Goal: Use online tool/utility: Utilize a website feature to perform a specific function

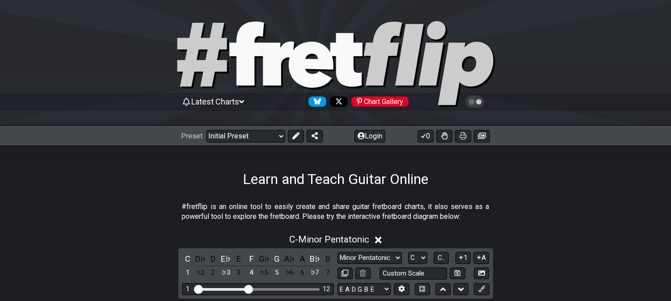
click at [25, 167] on div "Learn and Teach Guitar Online" at bounding box center [335, 167] width 671 height 42
click at [295, 140] on button at bounding box center [296, 136] width 16 height 13
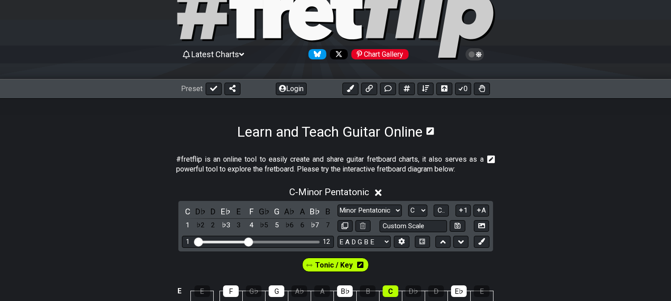
scroll to position [149, 0]
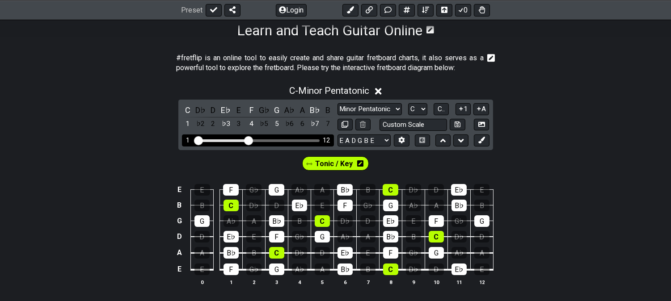
drag, startPoint x: 247, startPoint y: 136, endPoint x: 288, endPoint y: 141, distance: 41.1
click at [288, 141] on div "1 12" at bounding box center [258, 141] width 152 height 12
drag, startPoint x: 249, startPoint y: 139, endPoint x: 302, endPoint y: 143, distance: 53.8
click at [302, 140] on input "Visible fret range" at bounding box center [258, 140] width 127 height 0
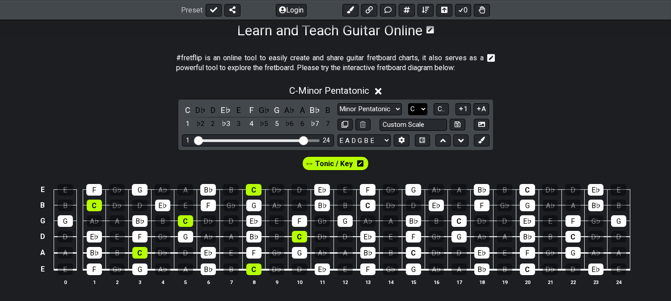
click at [415, 106] on select "A♭ A A♯ B♭ B C C♯ D♭ D D♯ E♭ E F F♯ G♭ G G♯" at bounding box center [417, 109] width 19 height 12
select select "A"
click at [408, 103] on select "A♭ A A♯ B♭ B C C♯ D♭ D D♯ E♭ E F F♯ G♭ G G♯" at bounding box center [417, 109] width 19 height 12
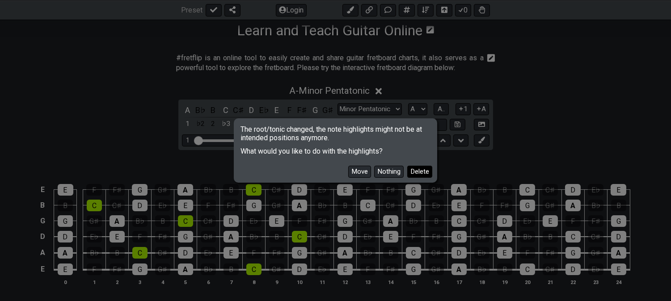
click at [429, 171] on button "Delete" at bounding box center [419, 172] width 25 height 12
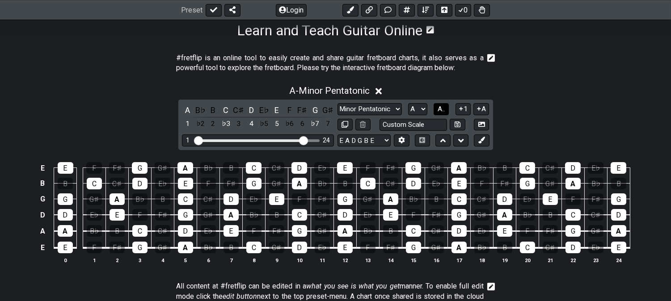
click at [440, 110] on span "A.." at bounding box center [441, 109] width 7 height 8
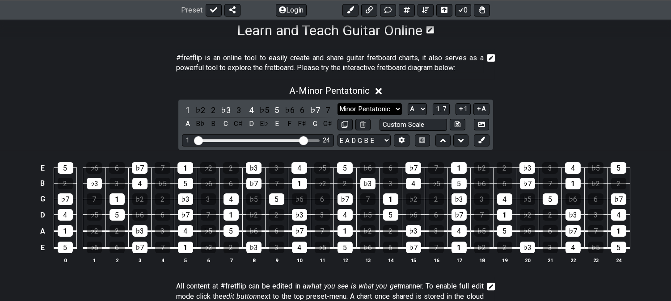
drag, startPoint x: 343, startPoint y: 106, endPoint x: 340, endPoint y: 110, distance: 5.1
click at [343, 106] on select "Minor Pentatonic Click to edit Minor Pentatonic Major Pentatonic Minor Blues Ma…" at bounding box center [370, 109] width 64 height 12
click at [338, 103] on select "Minor Pentatonic Click to edit Minor Pentatonic Major Pentatonic Minor Blues Ma…" at bounding box center [370, 109] width 64 height 12
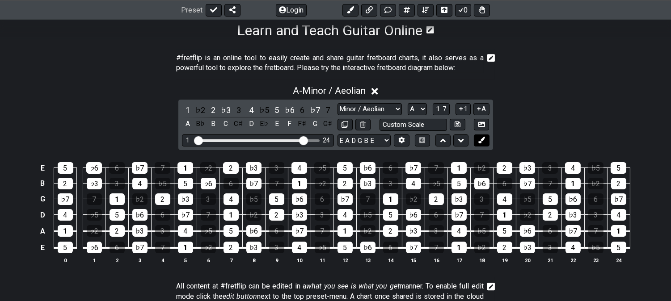
click at [483, 137] on icon at bounding box center [482, 140] width 7 height 7
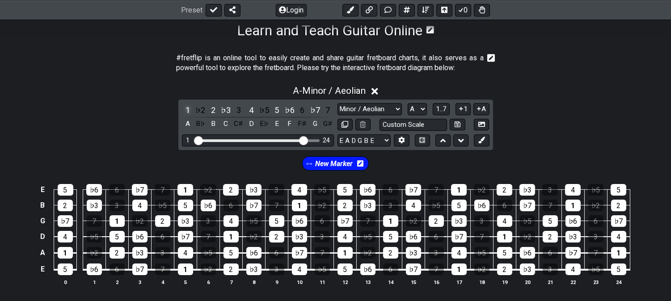
click at [185, 108] on div "1" at bounding box center [188, 110] width 12 height 12
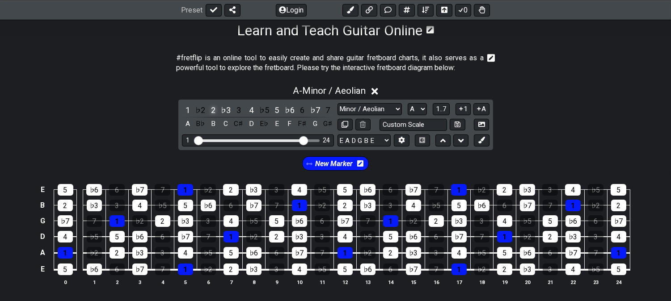
click at [212, 106] on div "2" at bounding box center [214, 110] width 12 height 12
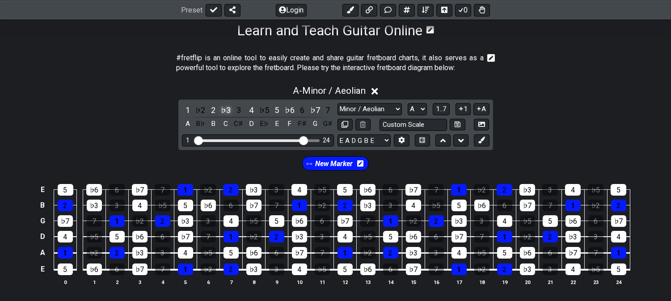
click at [227, 110] on div "♭3" at bounding box center [226, 110] width 12 height 12
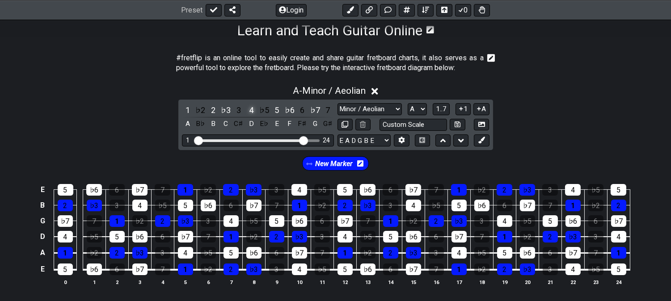
click at [250, 111] on div "4" at bounding box center [252, 110] width 12 height 12
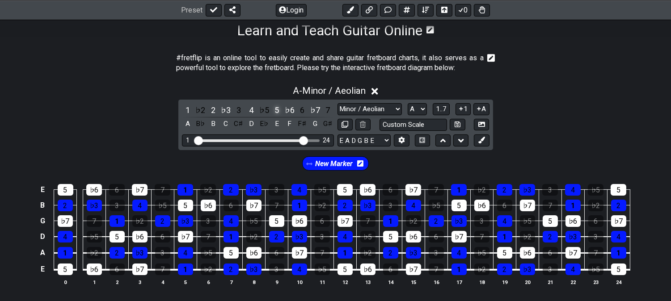
click at [275, 110] on div "5" at bounding box center [277, 110] width 12 height 12
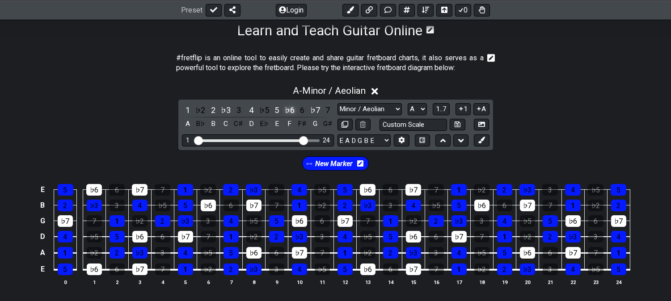
click at [292, 110] on div "♭6" at bounding box center [290, 110] width 12 height 12
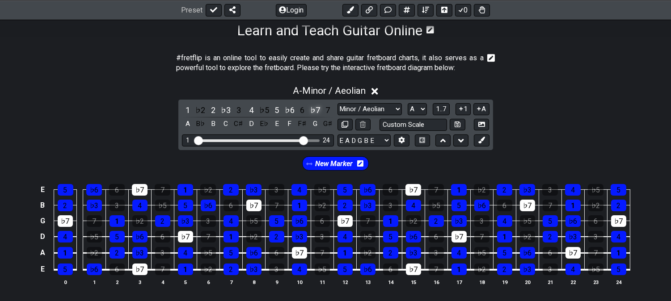
click at [312, 110] on div "♭7" at bounding box center [315, 110] width 12 height 12
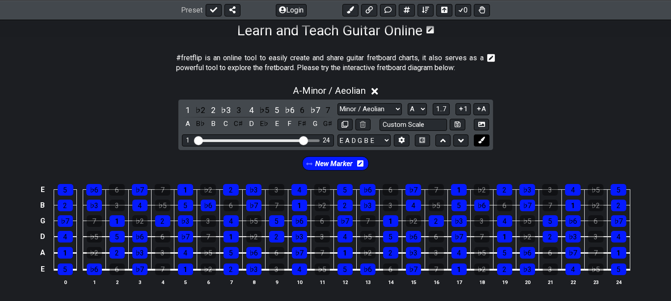
click at [484, 140] on icon at bounding box center [482, 140] width 7 height 7
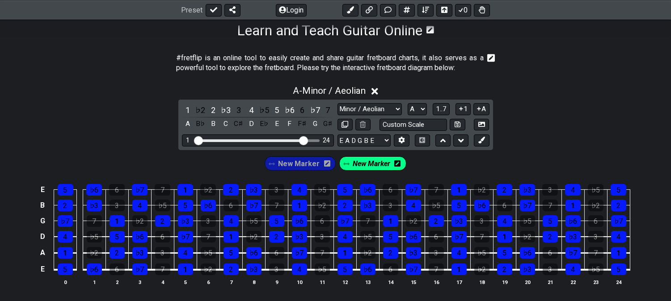
click at [394, 164] on icon at bounding box center [397, 164] width 6 height 6
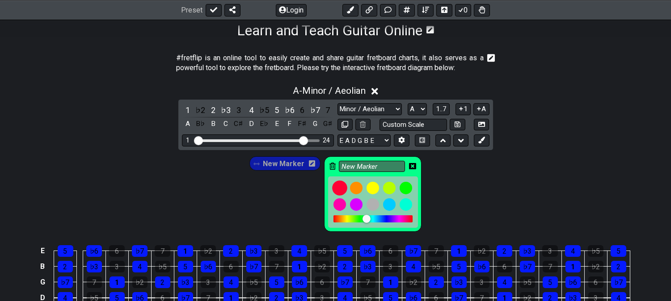
click at [338, 195] on div at bounding box center [339, 188] width 15 height 15
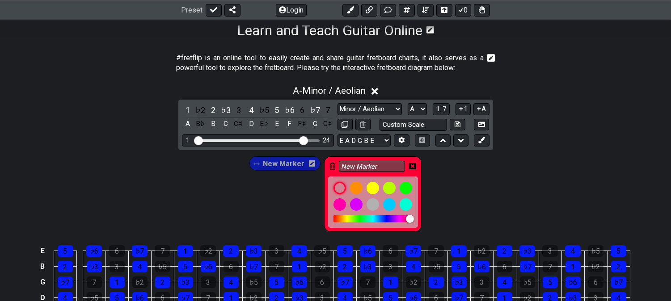
click at [416, 164] on div "New Marker" at bounding box center [372, 195] width 97 height 76
click at [410, 165] on icon at bounding box center [412, 166] width 7 height 7
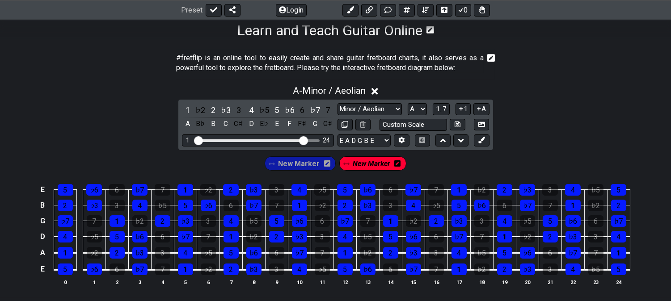
click at [183, 212] on td "♭3" at bounding box center [185, 214] width 23 height 16
click at [185, 207] on div "5" at bounding box center [185, 206] width 15 height 12
click at [164, 220] on div "2" at bounding box center [162, 222] width 15 height 12
click at [189, 234] on div "♭7" at bounding box center [185, 237] width 15 height 12
drag, startPoint x: 294, startPoint y: 210, endPoint x: 284, endPoint y: 221, distance: 15.2
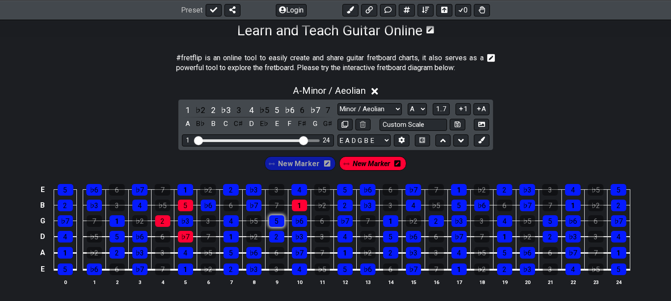
click at [296, 210] on div "1" at bounding box center [299, 206] width 15 height 12
click at [280, 224] on div "5" at bounding box center [276, 222] width 15 height 12
click at [294, 238] on div "♭3" at bounding box center [299, 237] width 15 height 12
click at [409, 208] on div "4" at bounding box center [413, 206] width 15 height 12
click at [395, 225] on div "1" at bounding box center [390, 222] width 15 height 12
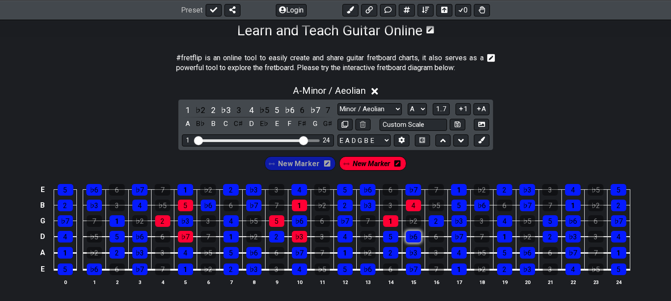
click at [410, 238] on div "♭6" at bounding box center [413, 237] width 15 height 12
click at [462, 209] on div "5" at bounding box center [459, 206] width 15 height 12
click at [441, 220] on div "2" at bounding box center [436, 222] width 15 height 12
click at [454, 238] on div "♭7" at bounding box center [459, 237] width 15 height 12
click at [572, 210] on div "1" at bounding box center [573, 206] width 15 height 12
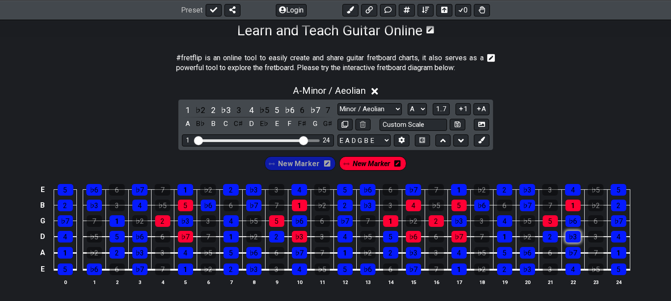
drag, startPoint x: 553, startPoint y: 221, endPoint x: 574, endPoint y: 238, distance: 27.0
click at [553, 222] on div "5" at bounding box center [550, 222] width 15 height 12
click at [578, 242] on div "♭3" at bounding box center [573, 237] width 15 height 12
click at [139, 206] on div "4" at bounding box center [139, 206] width 15 height 12
click at [117, 217] on div "1" at bounding box center [117, 222] width 15 height 12
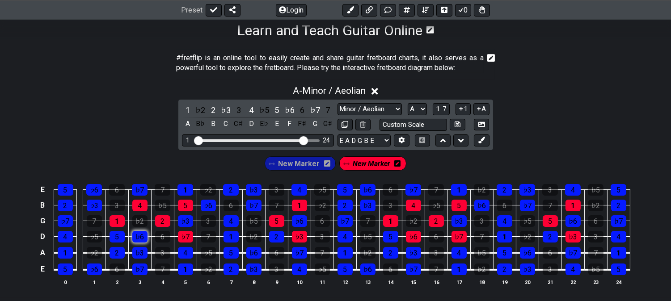
click at [132, 236] on td "♭6" at bounding box center [139, 229] width 23 height 16
click at [144, 242] on div "♭6" at bounding box center [139, 237] width 15 height 12
click at [392, 106] on select "Minor Pentatonic Click to edit Minor Pentatonic Major Pentatonic Minor Blues Ma…" at bounding box center [370, 109] width 64 height 12
select select "Minor Blues"
click at [338, 103] on select "Minor Pentatonic Click to edit Minor Pentatonic Major Pentatonic Minor Blues Ma…" at bounding box center [370, 109] width 64 height 12
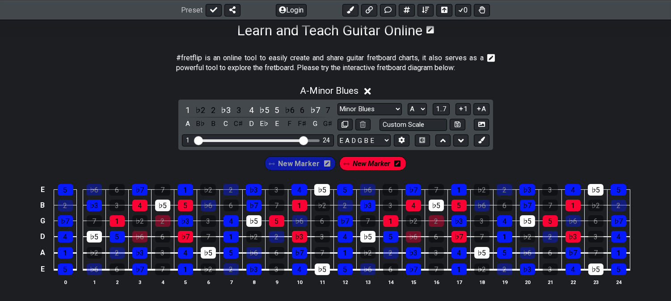
click at [394, 165] on icon at bounding box center [397, 164] width 6 height 6
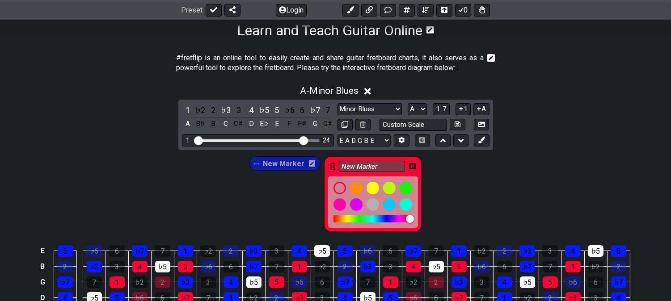
click at [333, 164] on icon at bounding box center [333, 166] width 6 height 7
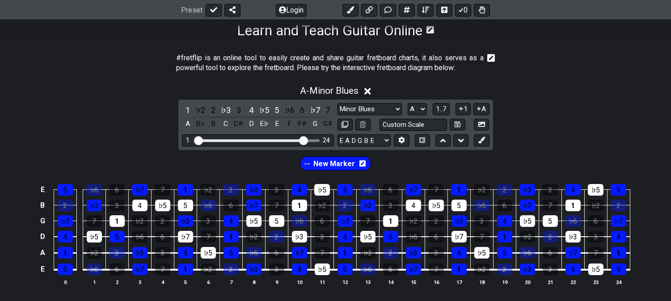
click at [364, 162] on icon at bounding box center [363, 164] width 6 height 6
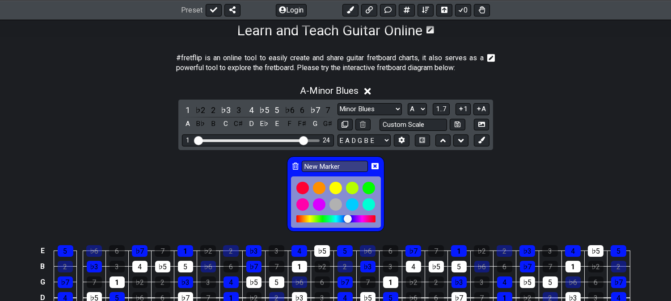
click at [293, 163] on icon at bounding box center [295, 166] width 6 height 7
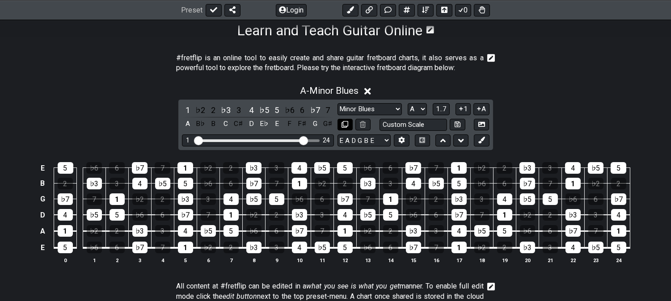
click at [345, 124] on icon at bounding box center [345, 124] width 7 height 7
select select "Minor Blues"
select select "A"
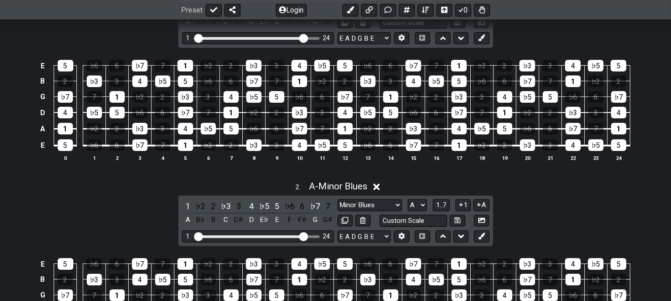
scroll to position [348, 0]
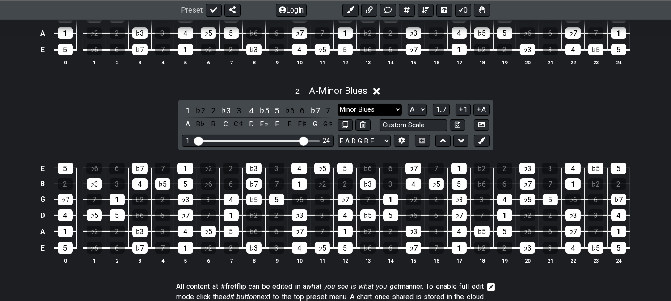
click at [370, 112] on select "Minor Pentatonic Click to edit Minor Pentatonic Major Pentatonic Minor Blues Ma…" at bounding box center [370, 110] width 64 height 12
click at [338, 104] on select "Minor Pentatonic Click to edit Minor Pentatonic Major Pentatonic Minor Blues Ma…" at bounding box center [370, 110] width 64 height 12
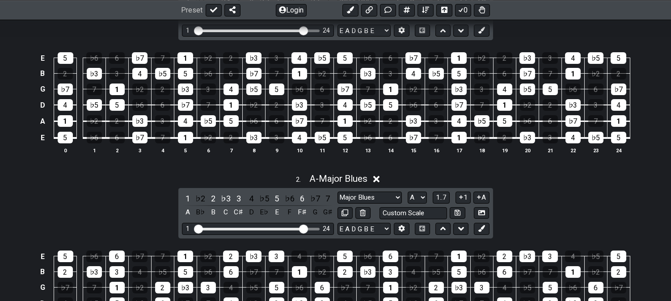
scroll to position [248, 0]
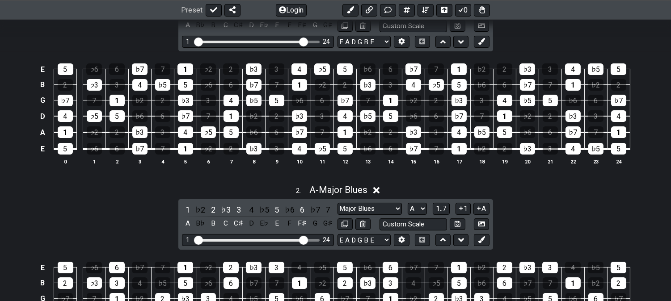
click at [29, 207] on div "2 . A - Major Blues 1 ♭2 2 ♭3 3 4 ♭5 5 ♭6 6 ♭7 7 A B♭ B C C♯ D E♭ E F F♯ G G♯ M…" at bounding box center [335, 277] width 671 height 197
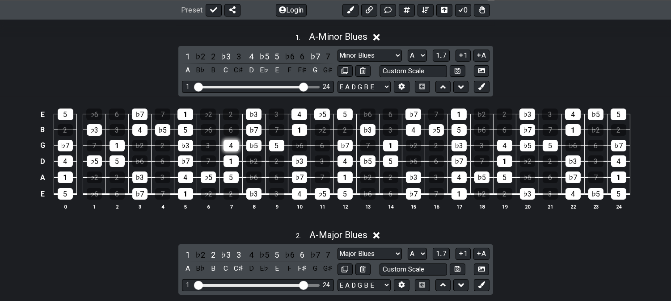
scroll to position [199, 0]
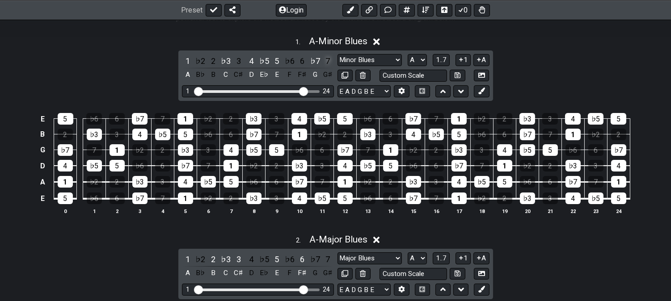
click at [326, 63] on div "7" at bounding box center [328, 61] width 12 height 12
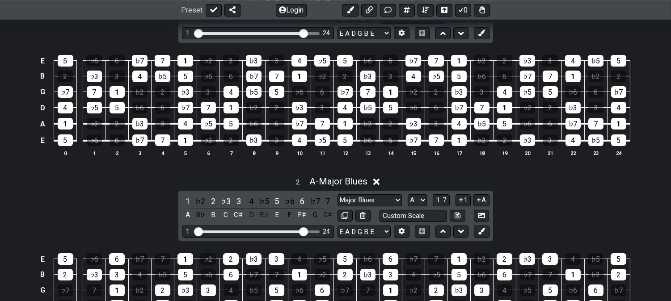
scroll to position [348, 0]
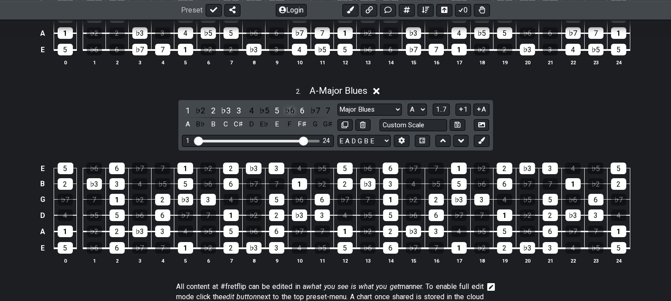
click at [289, 109] on div "♭6" at bounding box center [290, 111] width 12 height 12
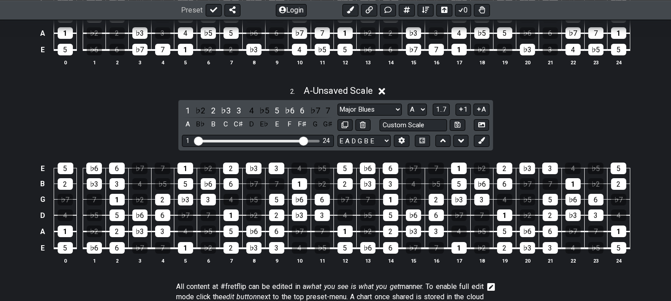
click at [69, 119] on div "2 . A - Unsaved Scale 1 ♭2 2 ♭3 3 4 ♭5 5 ♭6 6 ♭7 7 A B♭ B C C♯ D E♭ E F F♯ G G♯…" at bounding box center [335, 178] width 671 height 197
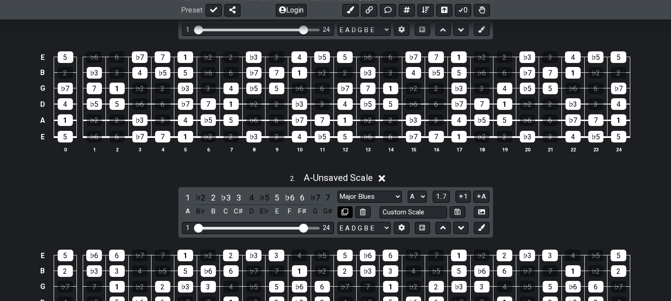
scroll to position [199, 0]
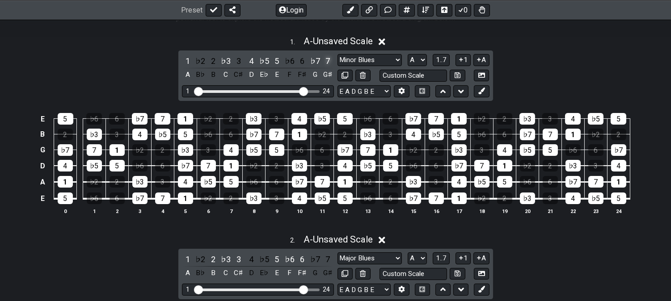
click at [329, 55] on div "7" at bounding box center [328, 61] width 12 height 12
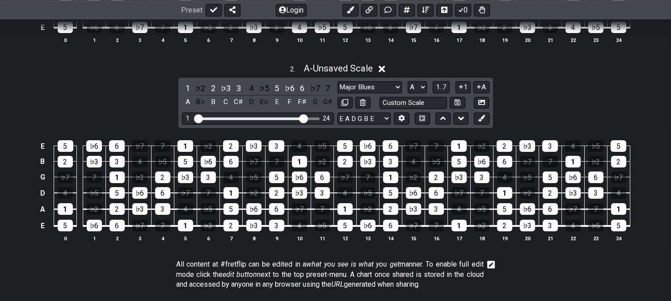
scroll to position [298, 0]
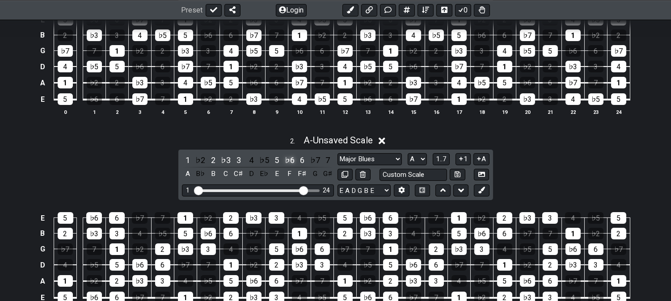
click at [292, 158] on div "♭6" at bounding box center [290, 160] width 12 height 12
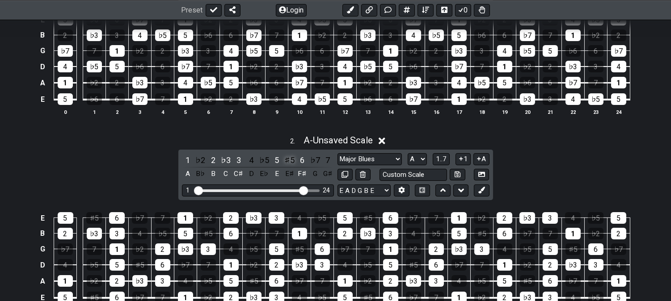
click at [287, 160] on div "♯5" at bounding box center [290, 160] width 12 height 12
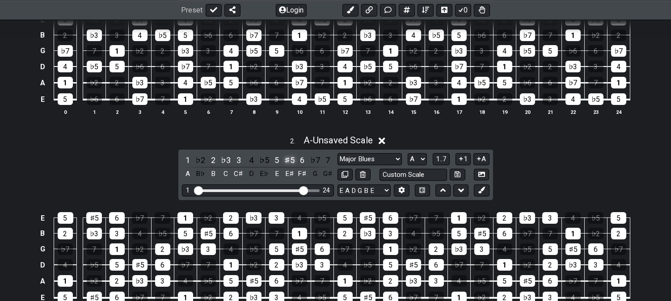
click at [287, 160] on div "♯5" at bounding box center [290, 160] width 12 height 12
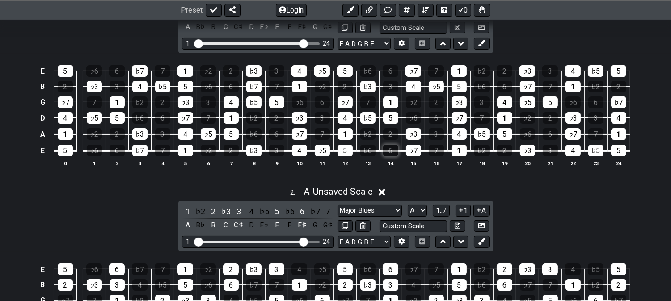
scroll to position [199, 0]
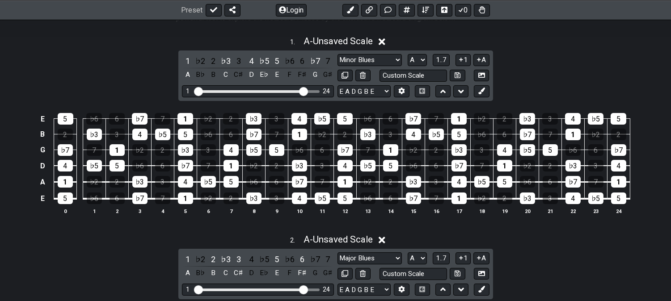
click at [29, 79] on div "1 . A - Unsaved Scale 1 ♭2 2 ♭3 3 4 ♭5 5 ♭6 6 ♭7 7 A B♭ B C C♯ D E♭ E F F♯ G G♯…" at bounding box center [335, 128] width 671 height 197
click at [153, 59] on div "1 . A - Unsaved Scale 1 ♭2 2 ♭3 3 4 ♭5 5 ♭6 6 ♭7 7 A B♭ B C C♯ D E♭ E F F♯ G G♯…" at bounding box center [335, 128] width 671 height 197
click at [348, 71] on button at bounding box center [345, 76] width 15 height 12
select select "Minor Blues"
select select "Major Blues"
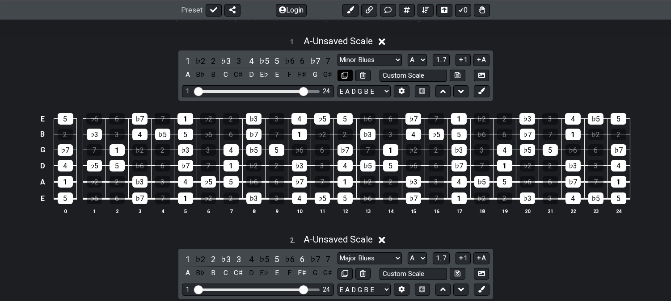
select select "A"
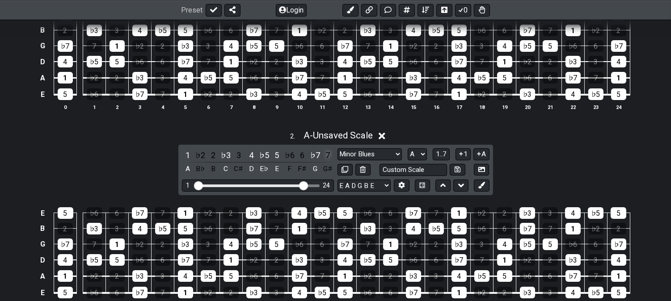
scroll to position [298, 0]
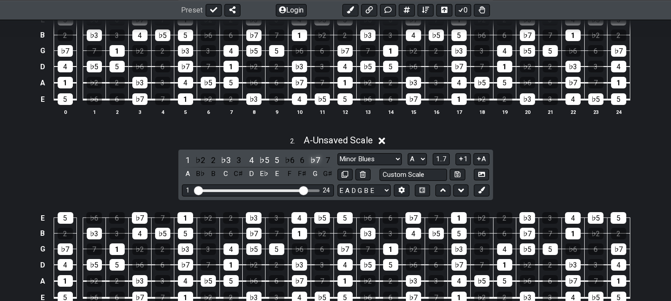
click at [320, 157] on div "♭7" at bounding box center [315, 160] width 12 height 12
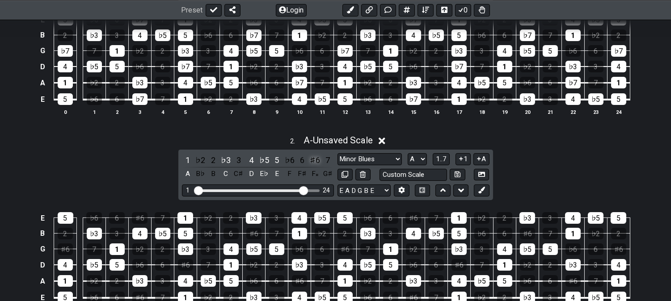
click at [313, 158] on div "♯6" at bounding box center [315, 160] width 12 height 12
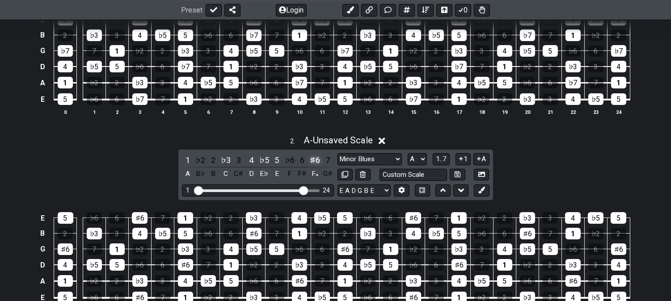
click at [315, 160] on div "♯6" at bounding box center [315, 160] width 12 height 12
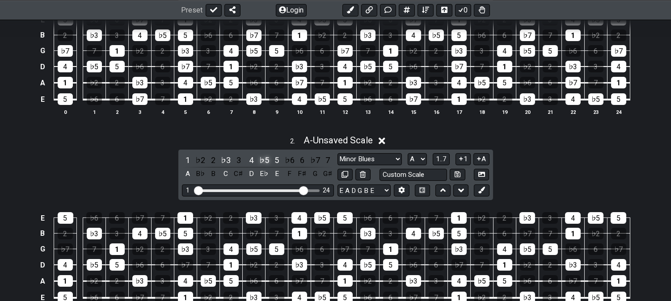
click at [266, 157] on div "♭5" at bounding box center [265, 160] width 12 height 12
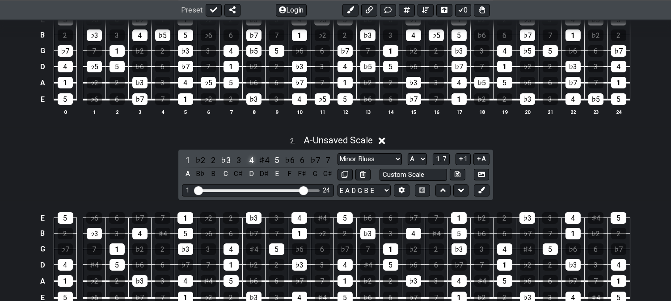
click at [251, 157] on div "4" at bounding box center [252, 160] width 12 height 12
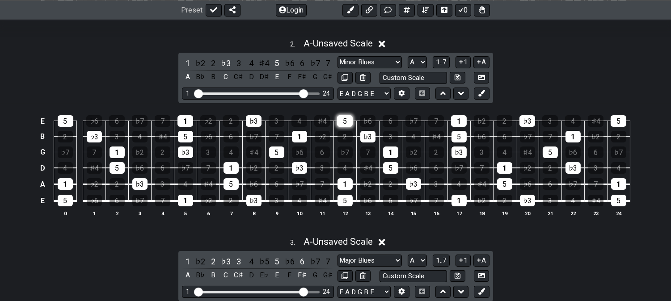
scroll to position [348, 0]
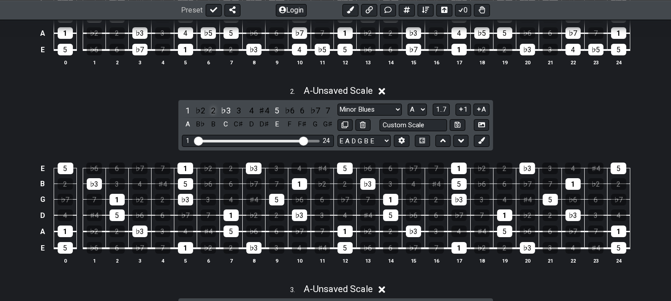
click at [213, 109] on div "2" at bounding box center [214, 111] width 12 height 12
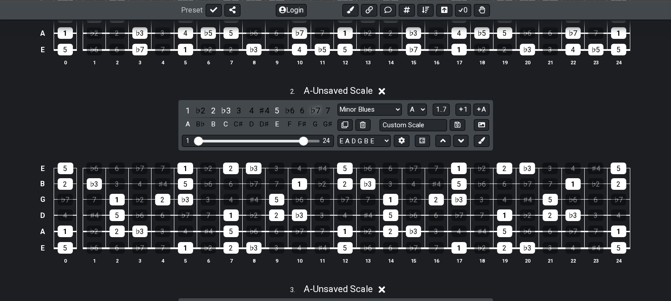
click at [314, 110] on div "♭7" at bounding box center [315, 111] width 12 height 12
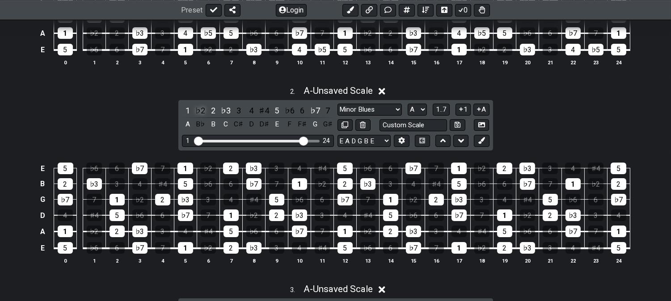
drag, startPoint x: 253, startPoint y: 112, endPoint x: 203, endPoint y: 113, distance: 49.7
click at [254, 112] on div "4" at bounding box center [252, 111] width 12 height 12
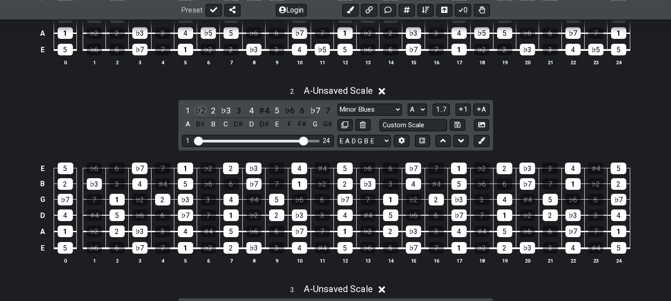
click at [203, 109] on div "♭2" at bounding box center [201, 111] width 12 height 12
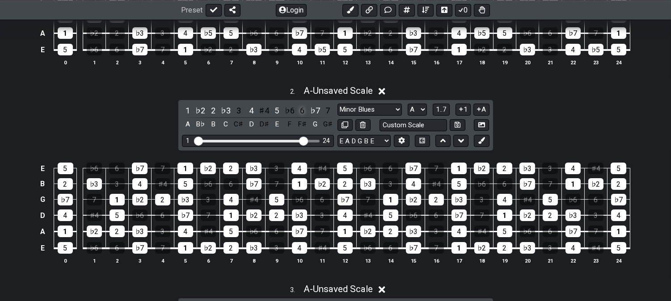
click at [302, 109] on div "6" at bounding box center [303, 111] width 12 height 12
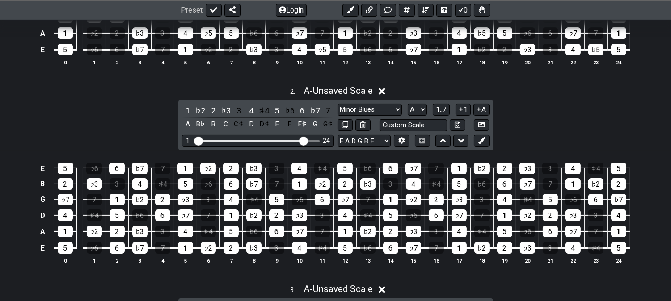
click at [483, 136] on button at bounding box center [481, 141] width 15 height 12
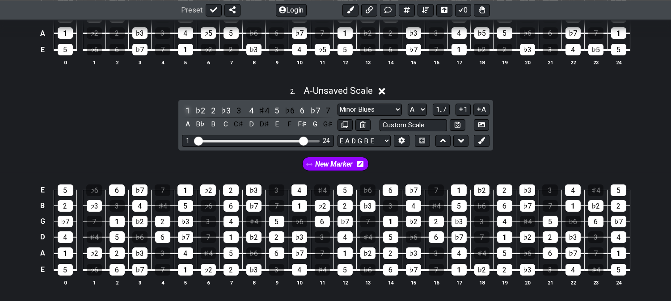
click at [187, 108] on div "1" at bounding box center [188, 111] width 12 height 12
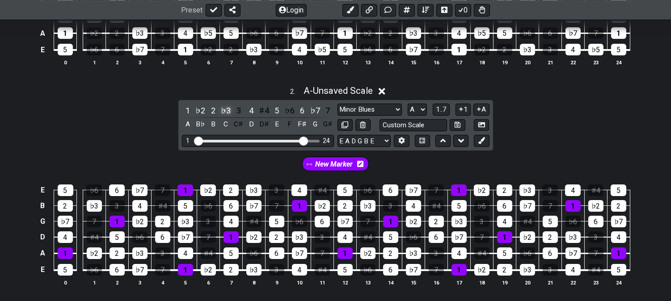
click at [221, 110] on div "♭3" at bounding box center [226, 111] width 12 height 12
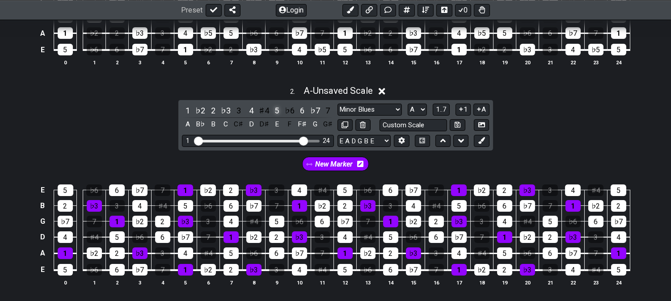
click at [275, 110] on div "5" at bounding box center [277, 111] width 12 height 12
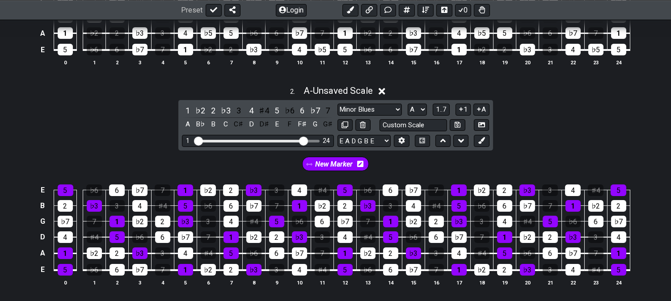
click at [335, 168] on span "New Marker" at bounding box center [335, 164] width 38 height 13
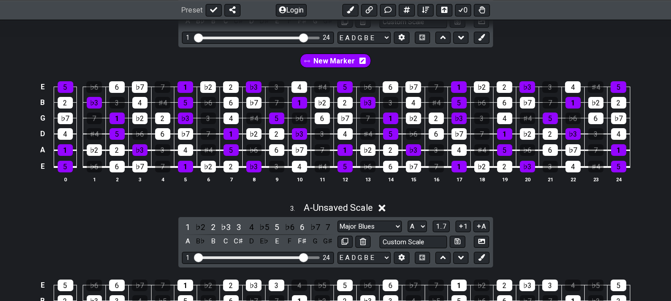
scroll to position [397, 0]
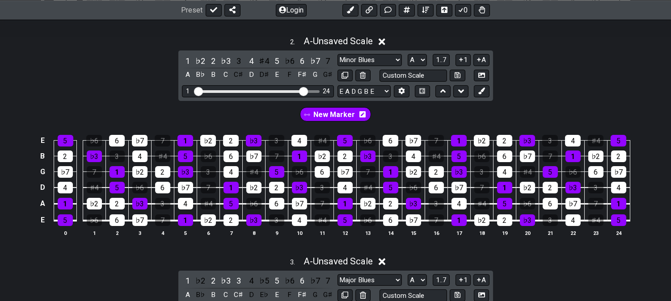
click at [43, 88] on div "2 . A - Unsaved Scale 1 ♭2 2 ♭3 3 4 ♯4 5 ♭6 6 ♭7 7 A B♭ B C C♯ D D♯ E F F♯ G G♯…" at bounding box center [335, 139] width 671 height 219
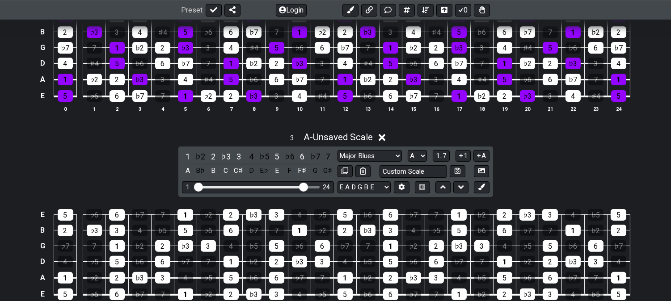
scroll to position [596, 0]
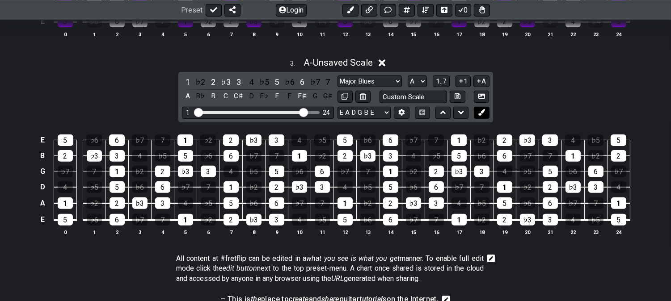
click at [484, 116] on icon at bounding box center [482, 112] width 7 height 7
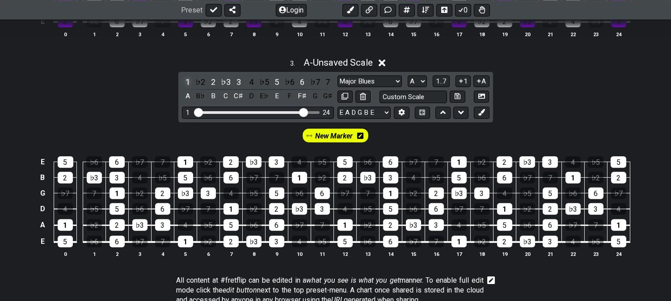
click at [186, 80] on div "1" at bounding box center [188, 82] width 12 height 12
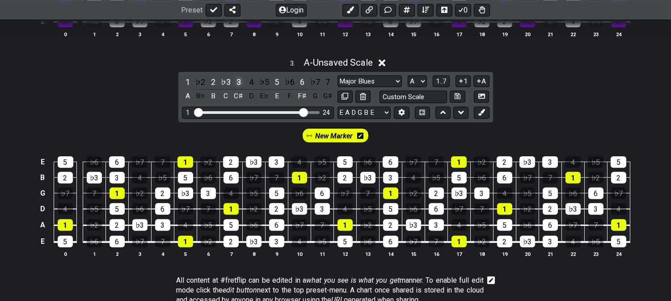
click at [236, 82] on div "3" at bounding box center [239, 82] width 12 height 12
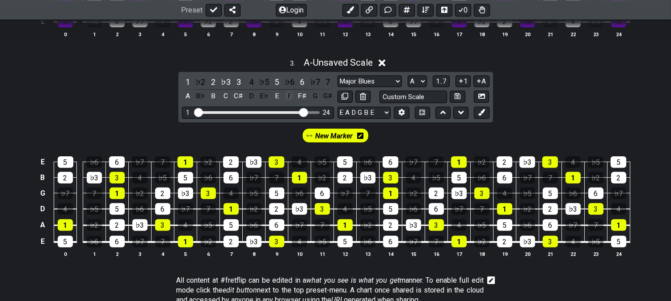
drag, startPoint x: 278, startPoint y: 83, endPoint x: 284, endPoint y: 99, distance: 17.3
click at [278, 83] on div "5" at bounding box center [277, 82] width 12 height 12
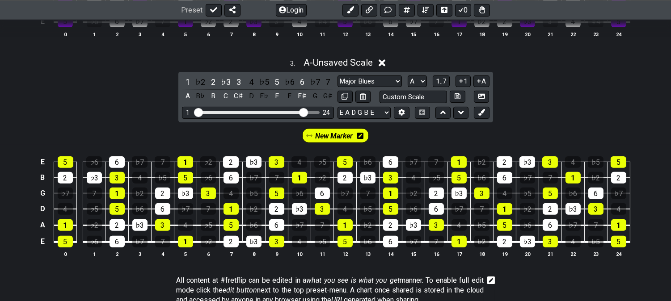
click at [336, 140] on span "New Marker" at bounding box center [335, 136] width 38 height 13
click at [351, 85] on select "Minor Pentatonic Click to edit Minor Pentatonic Major Pentatonic Minor Blues Ma…" at bounding box center [370, 82] width 64 height 12
select select "Major Pentatonic"
click at [338, 76] on select "Minor Pentatonic Click to edit Minor Pentatonic Major Pentatonic Minor Blues Ma…" at bounding box center [370, 82] width 64 height 12
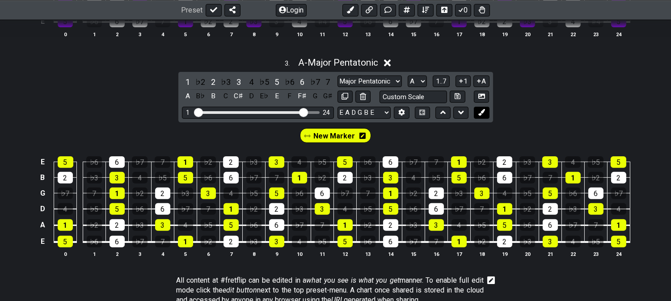
click at [483, 114] on icon at bounding box center [482, 112] width 7 height 7
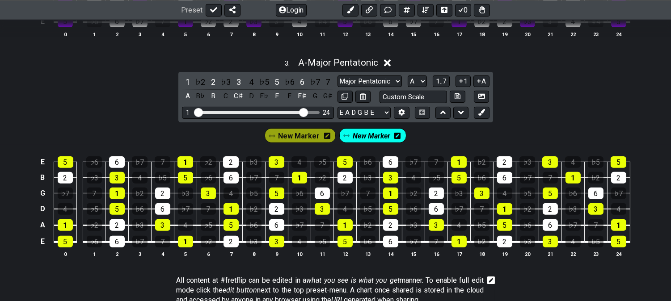
click at [373, 142] on span "New Marker" at bounding box center [372, 136] width 38 height 13
click at [397, 139] on icon at bounding box center [400, 136] width 6 height 6
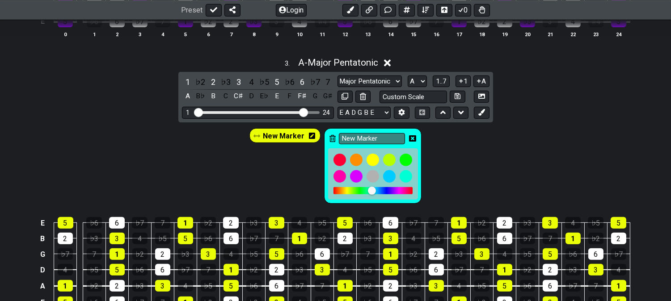
click at [330, 134] on icon at bounding box center [333, 138] width 6 height 13
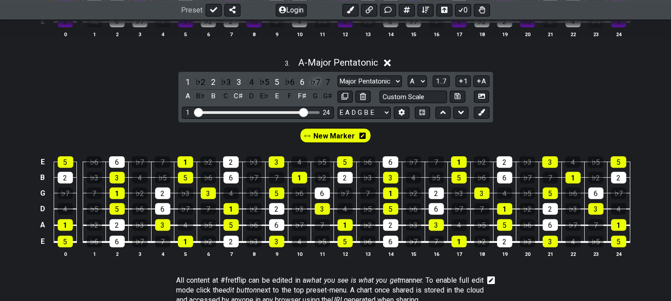
click at [315, 82] on div "♭7" at bounding box center [315, 82] width 12 height 12
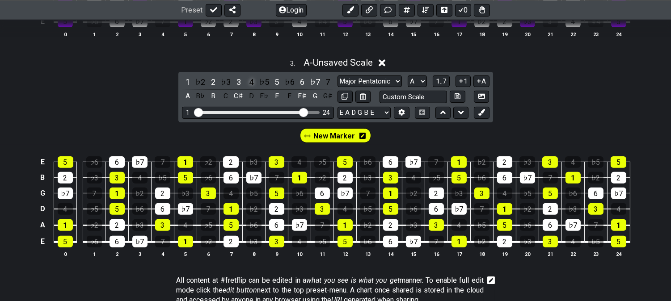
click at [251, 81] on div "4" at bounding box center [252, 82] width 12 height 12
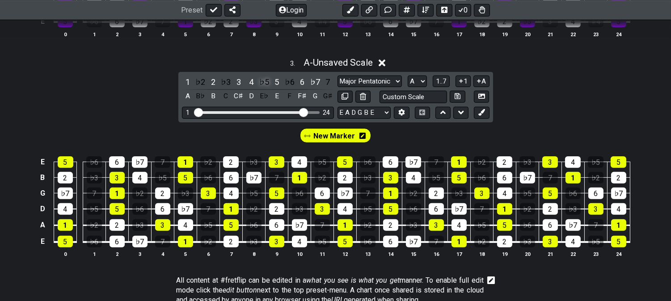
click at [267, 81] on div "♭5" at bounding box center [265, 82] width 12 height 12
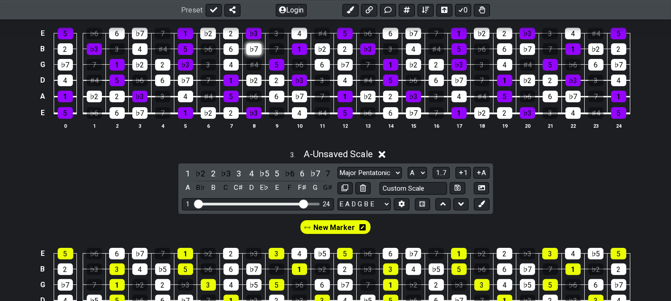
scroll to position [497, 0]
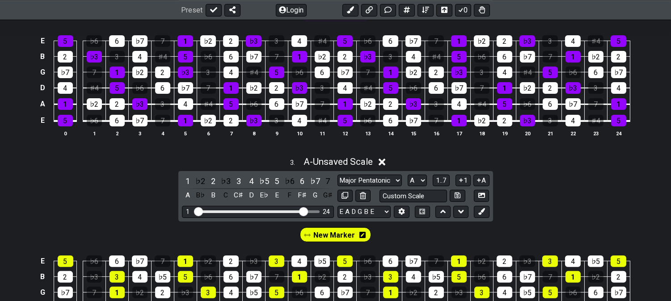
click at [141, 168] on div "3 . A - Unsaved Scale" at bounding box center [335, 159] width 671 height 17
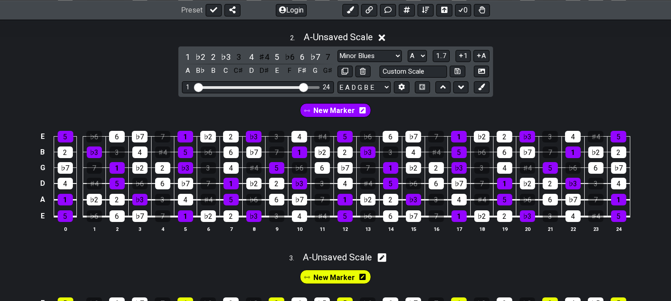
scroll to position [397, 0]
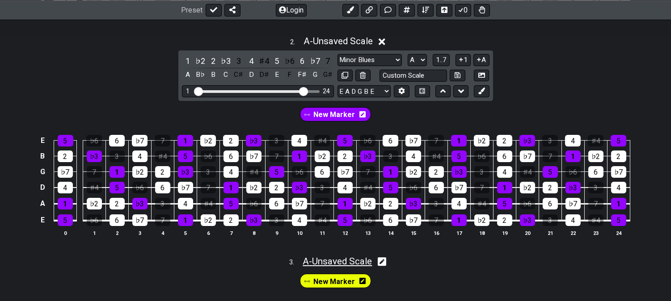
click at [332, 264] on span "A - Unsaved Scale" at bounding box center [337, 261] width 69 height 11
select select "Major Pentatonic"
select select "A"
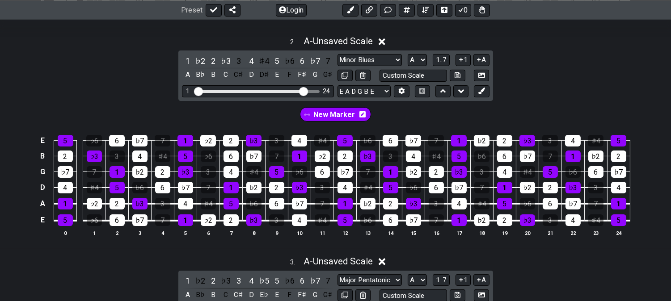
click at [112, 51] on div "2 . A - Unsaved Scale 1 ♭2 2 ♭3 3 4 ♯4 5 ♭6 6 ♭7 7 A B♭ B C C♯ D D♯ E F F♯ G G♯…" at bounding box center [335, 139] width 671 height 219
click at [348, 77] on icon at bounding box center [345, 75] width 7 height 7
select select "Minor Blues"
select select "Major Pentatonic"
select select "A"
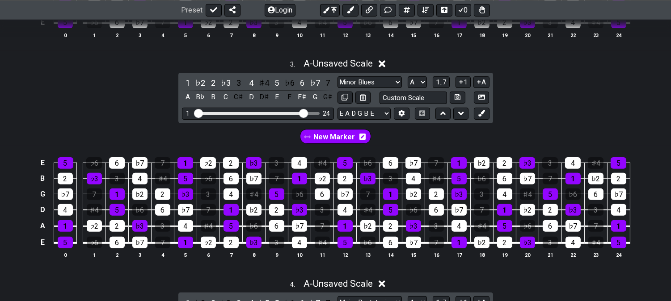
scroll to position [596, 0]
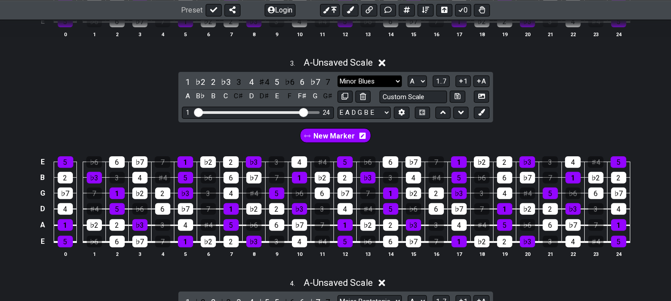
click at [374, 87] on select "Minor Pentatonic Click to edit Minor Pentatonic Major Pentatonic Minor Blues Ma…" at bounding box center [370, 82] width 64 height 12
select select "Minor Pentatonic"
click at [338, 76] on select "Minor Pentatonic Click to edit Minor Pentatonic Major Pentatonic Minor Blues Ma…" at bounding box center [370, 82] width 64 height 12
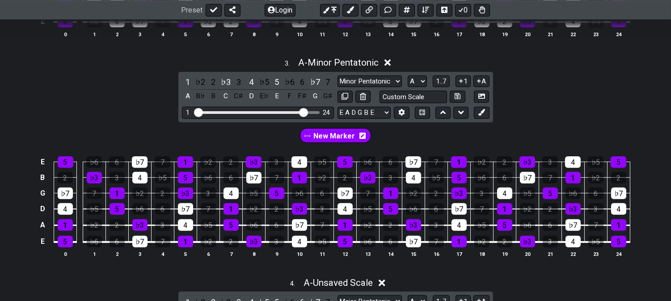
click at [90, 271] on div "E 5 ♭6 6 ♭7 7 1 ♭2 2 ♭3 3 4 ♭5 5 ♭6 6 ♭7 7 1 ♭2 2 ♭3 3 4 ♭5 5 B 2 ♭3 3 4 ♭5 5 ♭…" at bounding box center [335, 208] width 671 height 126
click at [65, 119] on div "3 . A - Minor Pentatonic 1 ♭2 2 ♭3 3 4 ♭5 5 ♭6 6 ♭7 7 A B♭ B C C♯ D E♭ E F F♯ G…" at bounding box center [335, 161] width 671 height 219
click at [106, 112] on div "3 . A - Minor Pentatonic 1 ♭2 2 ♭3 3 4 ♭5 5 ♭6 6 ♭7 7 A B♭ B C C♯ D E♭ E F F♯ G…" at bounding box center [335, 161] width 671 height 219
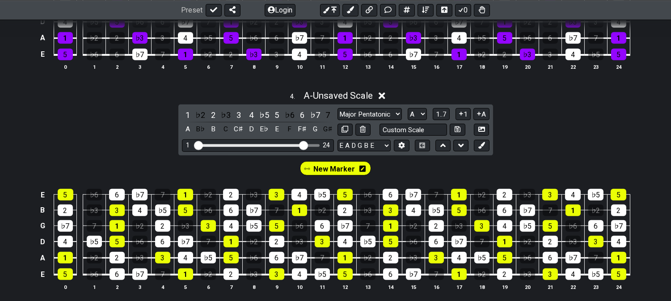
scroll to position [695, 0]
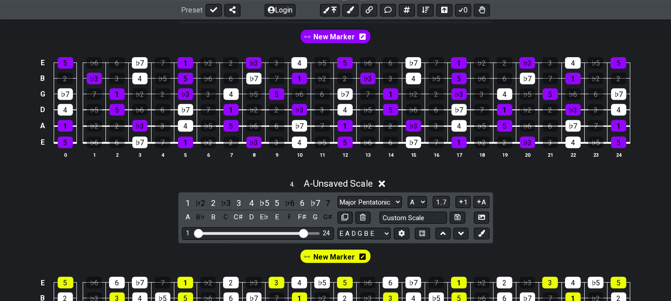
click at [69, 224] on div "4 . A - Unsaved Scale 1 ♭2 2 ♭3 3 4 ♭5 5 ♭6 6 ♭7 7 A B♭ B C C♯ D E♭ E F F♯ G G♯…" at bounding box center [335, 282] width 671 height 219
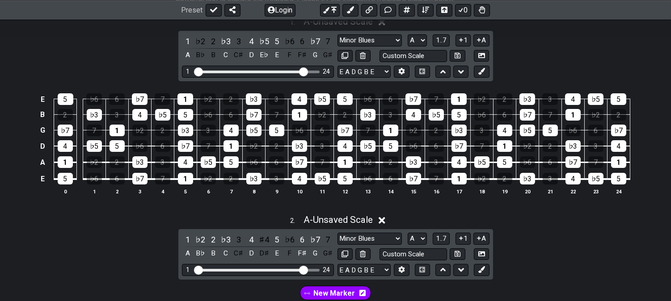
scroll to position [447, 0]
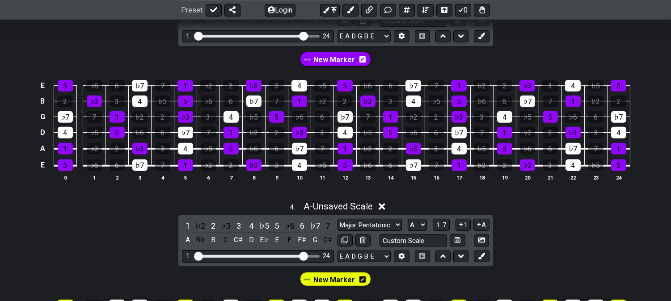
scroll to position [745, 0]
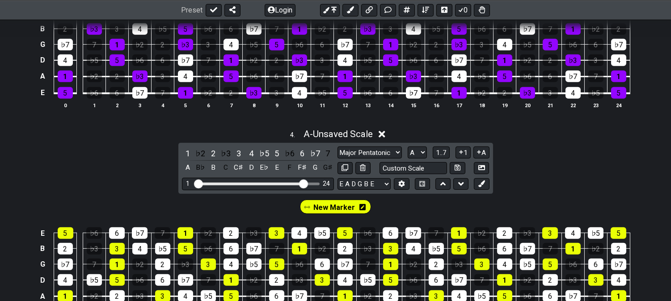
click at [50, 158] on div "4 . A - Unsaved Scale 1 ♭2 2 ♭3 3 4 ♭5 5 ♭6 6 ♭7 7 A B♭ B C C♯ D E♭ E F F♯ G G♯…" at bounding box center [335, 232] width 671 height 219
click at [92, 158] on div "4 . A - Unsaved Scale 1 ♭2 2 ♭3 3 4 ♭5 5 ♭6 6 ♭7 7 A B♭ B C C♯ D E♭ E F F♯ G G♯…" at bounding box center [335, 232] width 671 height 219
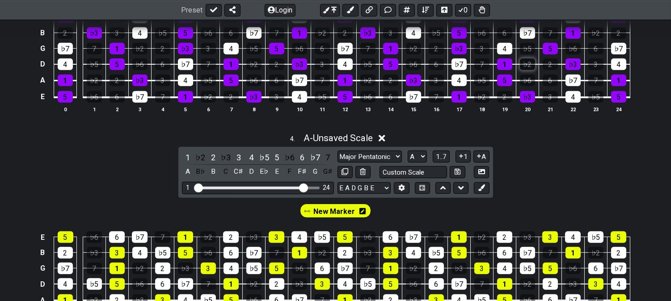
scroll to position [596, 0]
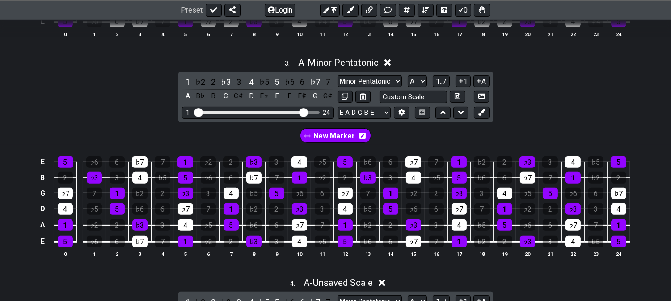
drag, startPoint x: 65, startPoint y: 88, endPoint x: 69, endPoint y: 90, distance: 4.8
click at [66, 88] on div "3 . A - Minor Pentatonic 1 ♭2 2 ♭3 3 4 ♭5 5 ♭6 6 ♭7 7 A B♭ B C C♯ D E♭ E F F♯ G…" at bounding box center [335, 161] width 671 height 219
click at [16, 159] on div "E 5 ♭6 6 ♭7 7 1 ♭2 2 ♭3 3 4 ♭5 5 ♭6 6 ♭7 7 1 ♭2 2 ♭3 3 4 ♭5 5 B 2 ♭3 3 4 ♭5 5 ♭…" at bounding box center [335, 208] width 671 height 126
